Goal: Task Accomplishment & Management: Manage account settings

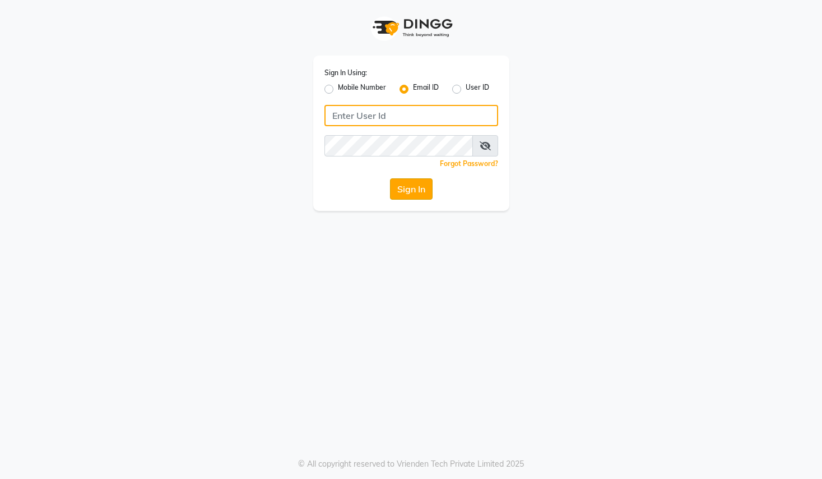
type input "[EMAIL_ADDRESS][DOMAIN_NAME]"
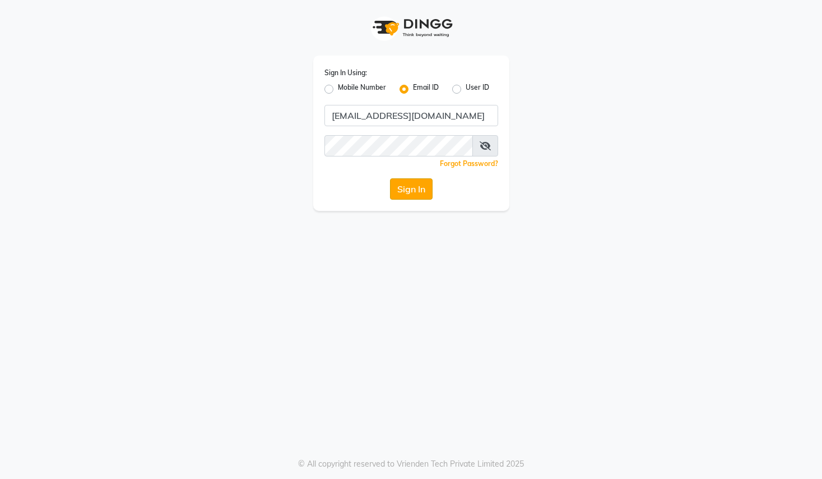
click at [394, 194] on button "Sign In" at bounding box center [411, 188] width 43 height 21
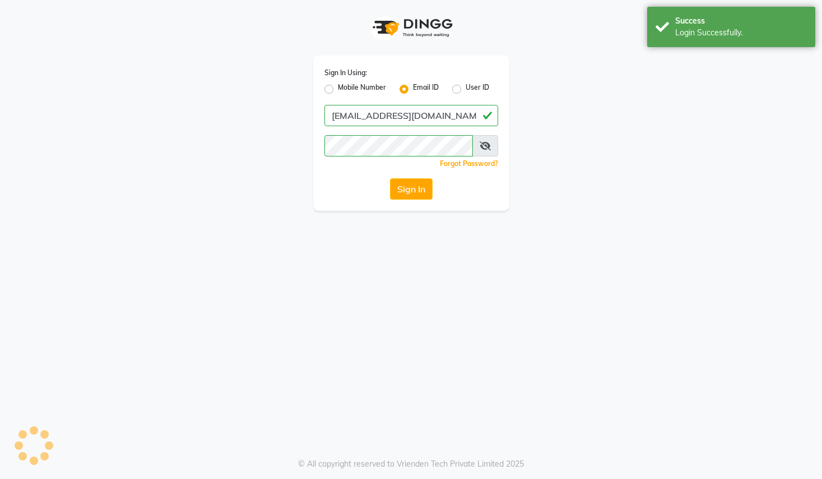
select select "service"
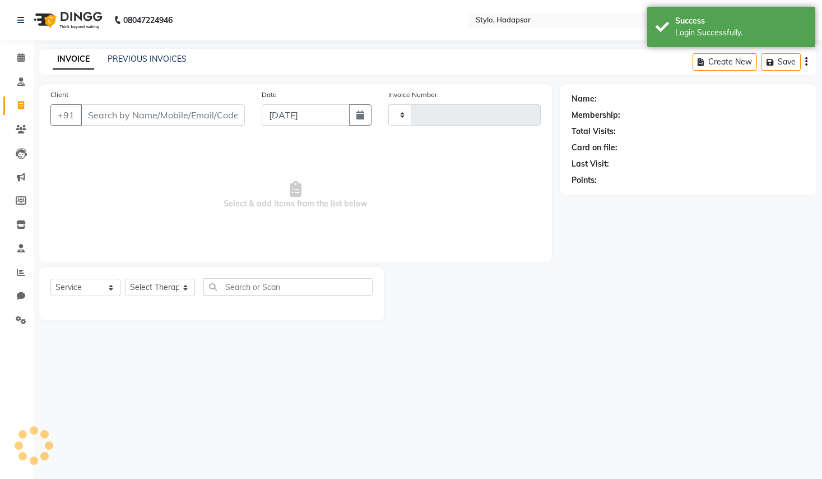
select select "en"
select select "157"
type input "1167"
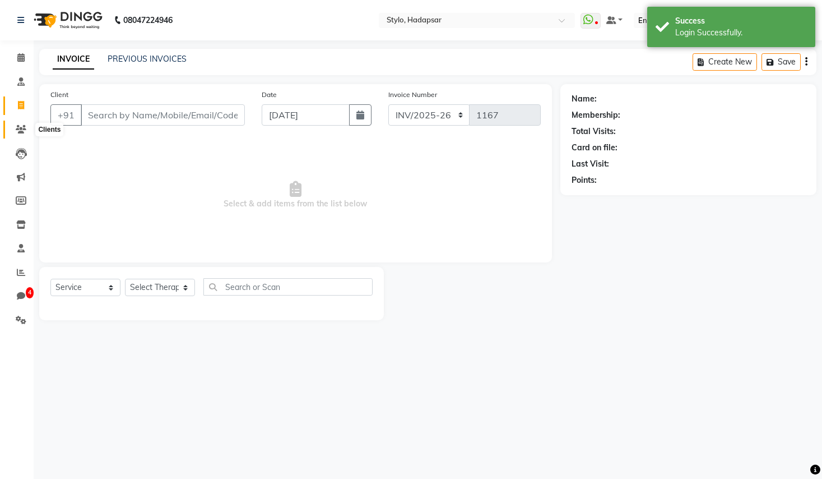
click at [22, 123] on span at bounding box center [21, 129] width 20 height 13
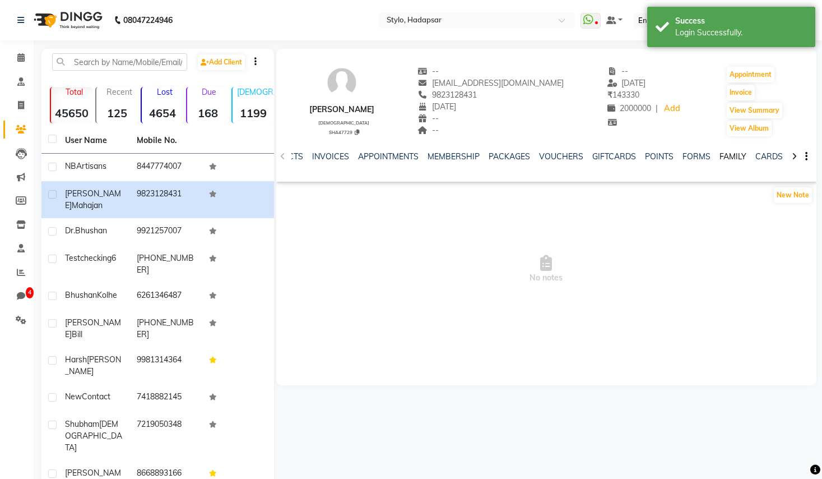
click at [732, 156] on link "FAMILY" at bounding box center [733, 156] width 27 height 10
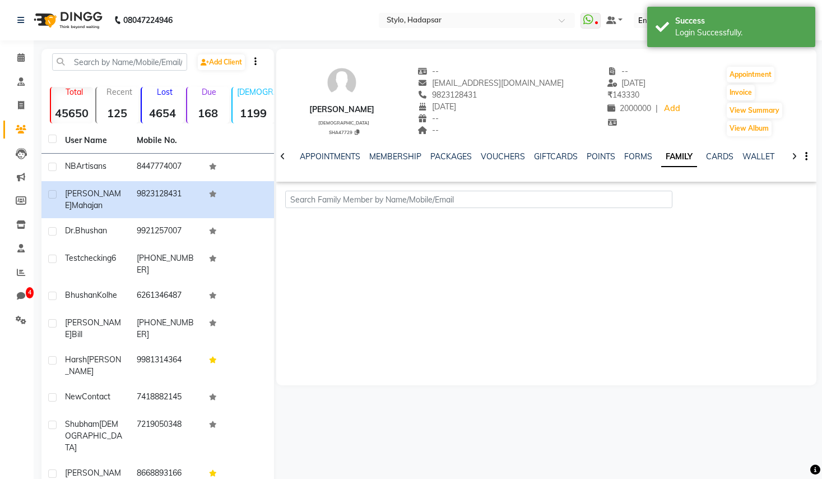
scroll to position [0, 115]
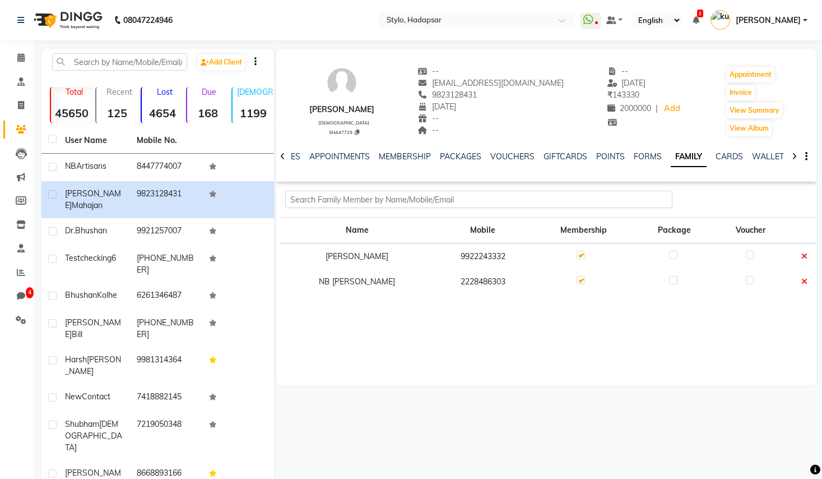
click at [669, 276] on label at bounding box center [673, 280] width 8 height 8
click at [669, 277] on input "checkbox" at bounding box center [672, 280] width 7 height 7
checkbox input "true"
click at [748, 255] on label at bounding box center [750, 255] width 8 height 8
click at [748, 255] on input "checkbox" at bounding box center [749, 255] width 7 height 7
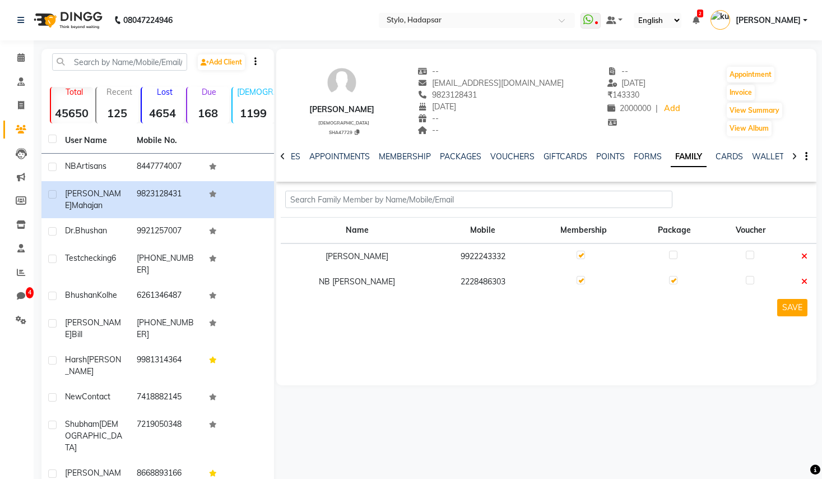
checkbox input "true"
click at [660, 255] on td at bounding box center [674, 256] width 79 height 26
click at [669, 255] on label at bounding box center [673, 255] width 8 height 8
click at [669, 255] on input "checkbox" at bounding box center [672, 255] width 7 height 7
checkbox input "true"
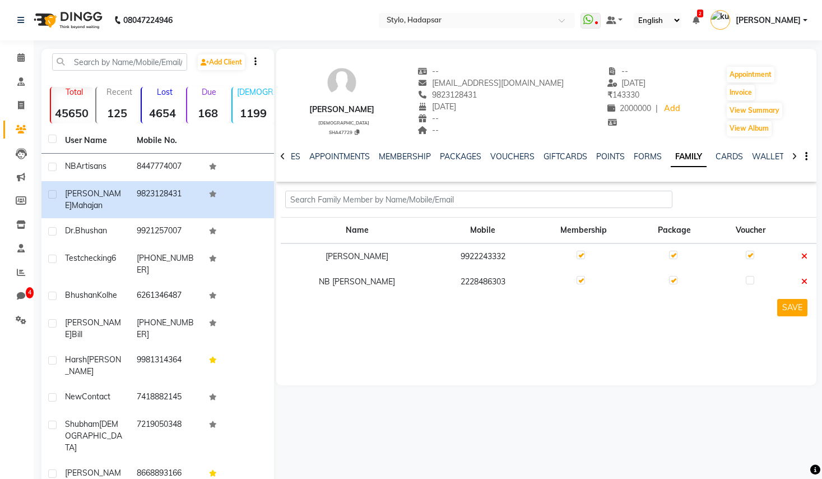
click at [746, 256] on label at bounding box center [750, 255] width 8 height 8
click at [746, 256] on input "checkbox" at bounding box center [749, 255] width 7 height 7
checkbox input "false"
click at [669, 276] on label at bounding box center [673, 280] width 8 height 8
click at [669, 277] on input "checkbox" at bounding box center [672, 280] width 7 height 7
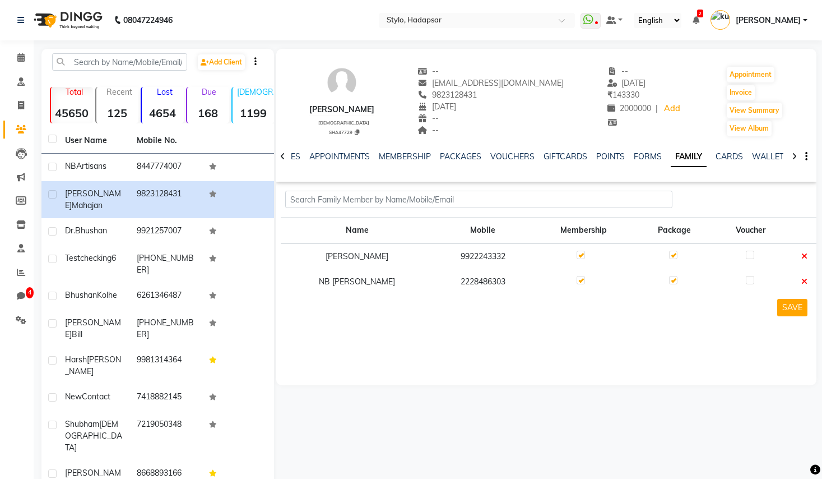
checkbox input "false"
